Goal: Task Accomplishment & Management: Use online tool/utility

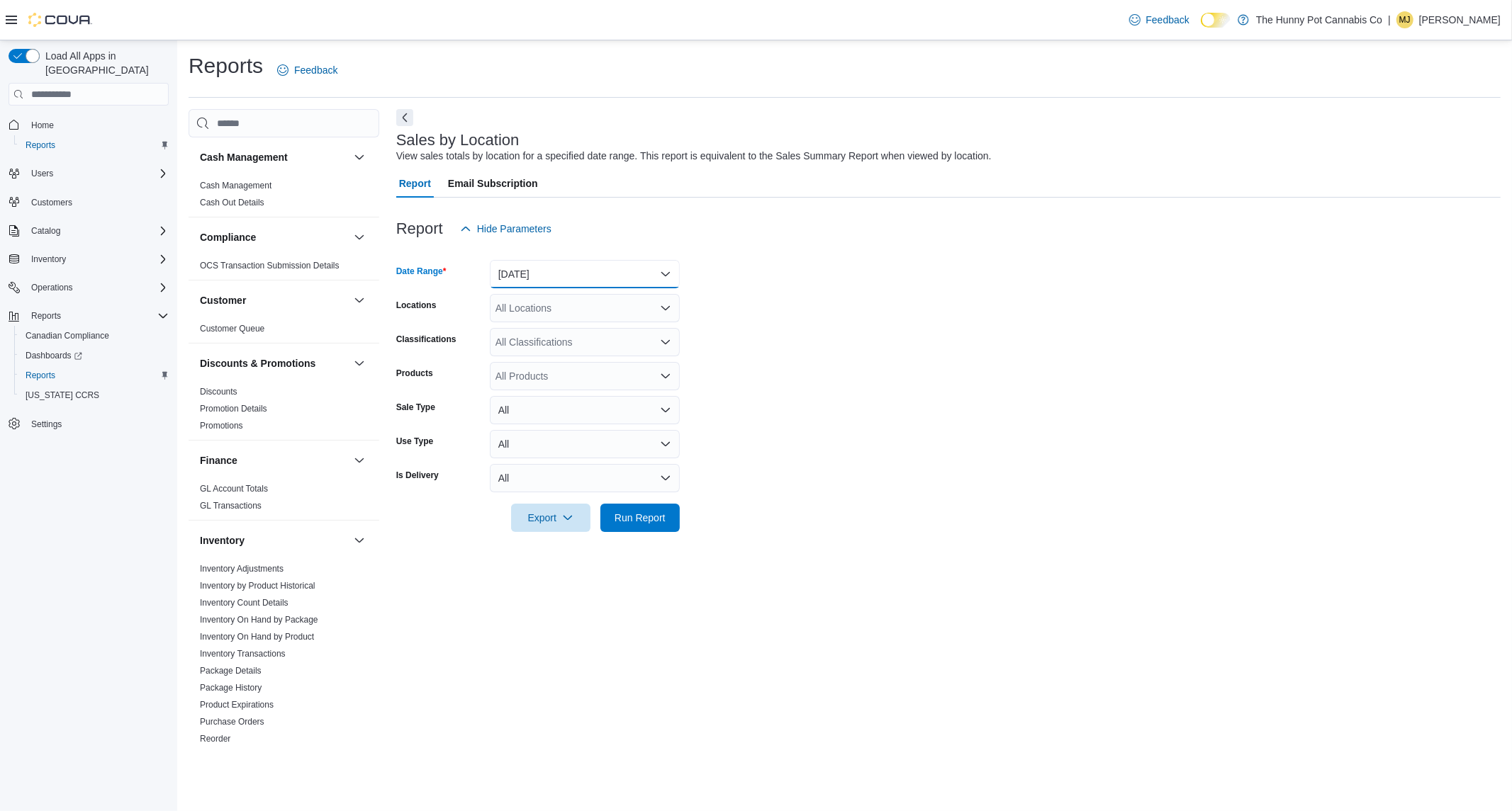
click at [652, 287] on button "[DATE]" at bounding box center [584, 274] width 190 height 28
click at [554, 412] on span "Last 7 Days (excluding [DATE])" at bounding box center [593, 416] width 162 height 17
click at [647, 517] on span "Run Report" at bounding box center [640, 517] width 51 height 14
